Goal: Use online tool/utility: Utilize a website feature to perform a specific function

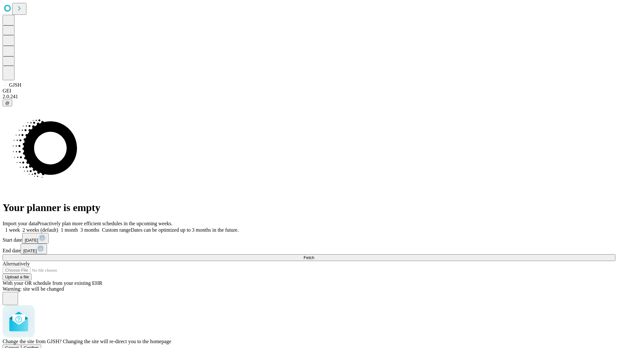
click at [39, 345] on span "Confirm" at bounding box center [31, 347] width 15 height 5
click at [58, 227] on label "2 weeks (default)" at bounding box center [39, 229] width 38 height 5
click at [314, 255] on span "Fetch" at bounding box center [308, 257] width 11 height 5
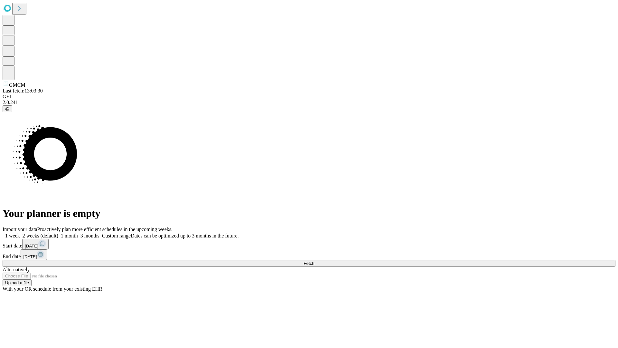
click at [58, 233] on label "2 weeks (default)" at bounding box center [39, 235] width 38 height 5
click at [314, 261] on span "Fetch" at bounding box center [308, 263] width 11 height 5
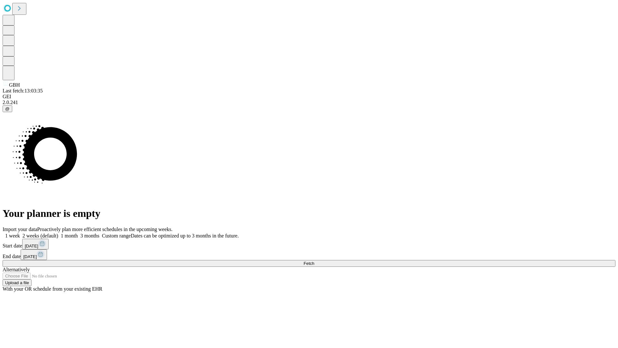
click at [314, 261] on span "Fetch" at bounding box center [308, 263] width 11 height 5
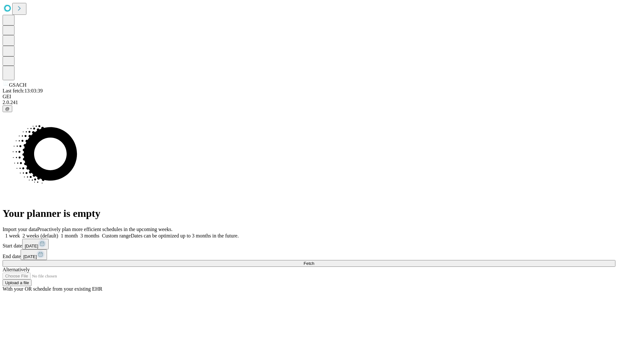
click at [314, 261] on span "Fetch" at bounding box center [308, 263] width 11 height 5
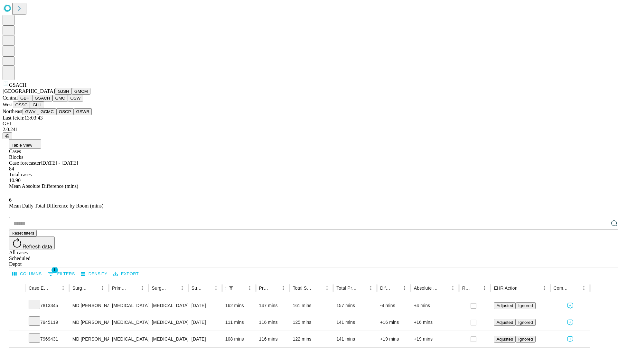
click at [52, 101] on button "GMC" at bounding box center [59, 98] width 15 height 7
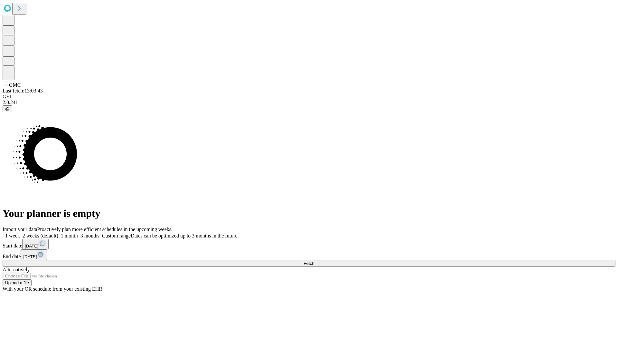
click at [314, 261] on span "Fetch" at bounding box center [308, 263] width 11 height 5
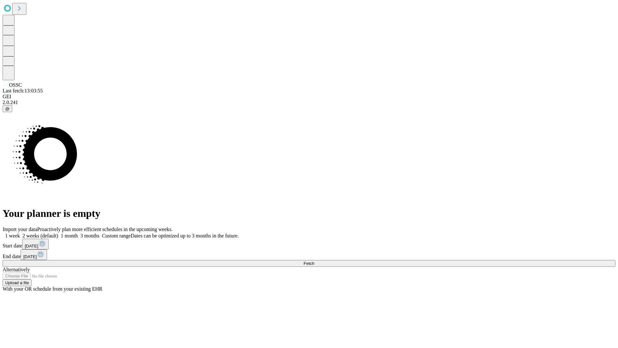
click at [58, 233] on label "2 weeks (default)" at bounding box center [39, 235] width 38 height 5
click at [314, 261] on span "Fetch" at bounding box center [308, 263] width 11 height 5
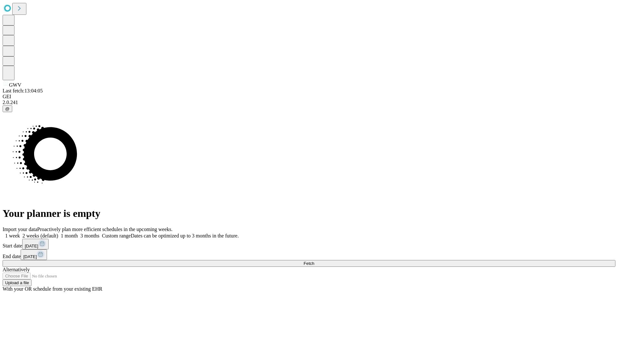
click at [58, 233] on label "2 weeks (default)" at bounding box center [39, 235] width 38 height 5
click at [314, 261] on span "Fetch" at bounding box center [308, 263] width 11 height 5
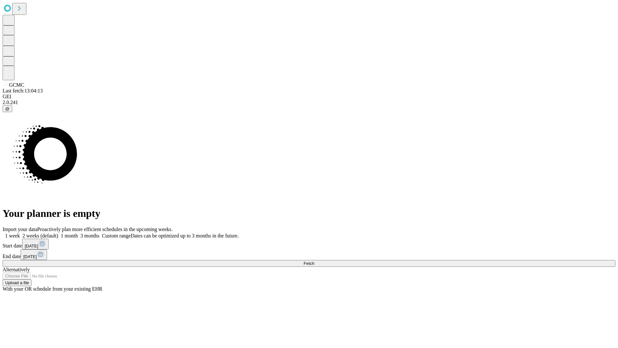
click at [58, 233] on label "2 weeks (default)" at bounding box center [39, 235] width 38 height 5
click at [314, 261] on span "Fetch" at bounding box center [308, 263] width 11 height 5
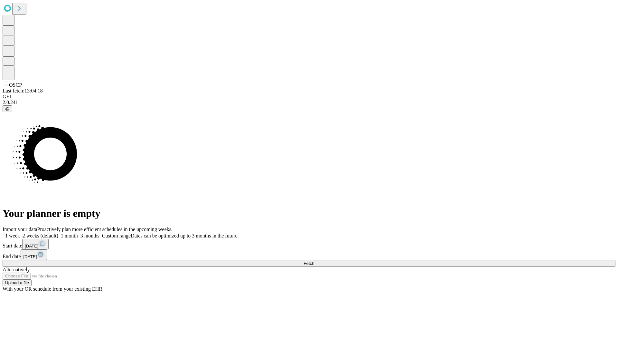
click at [58, 233] on label "2 weeks (default)" at bounding box center [39, 235] width 38 height 5
click at [314, 261] on span "Fetch" at bounding box center [308, 263] width 11 height 5
